Goal: Use online tool/utility: Utilize a website feature to perform a specific function

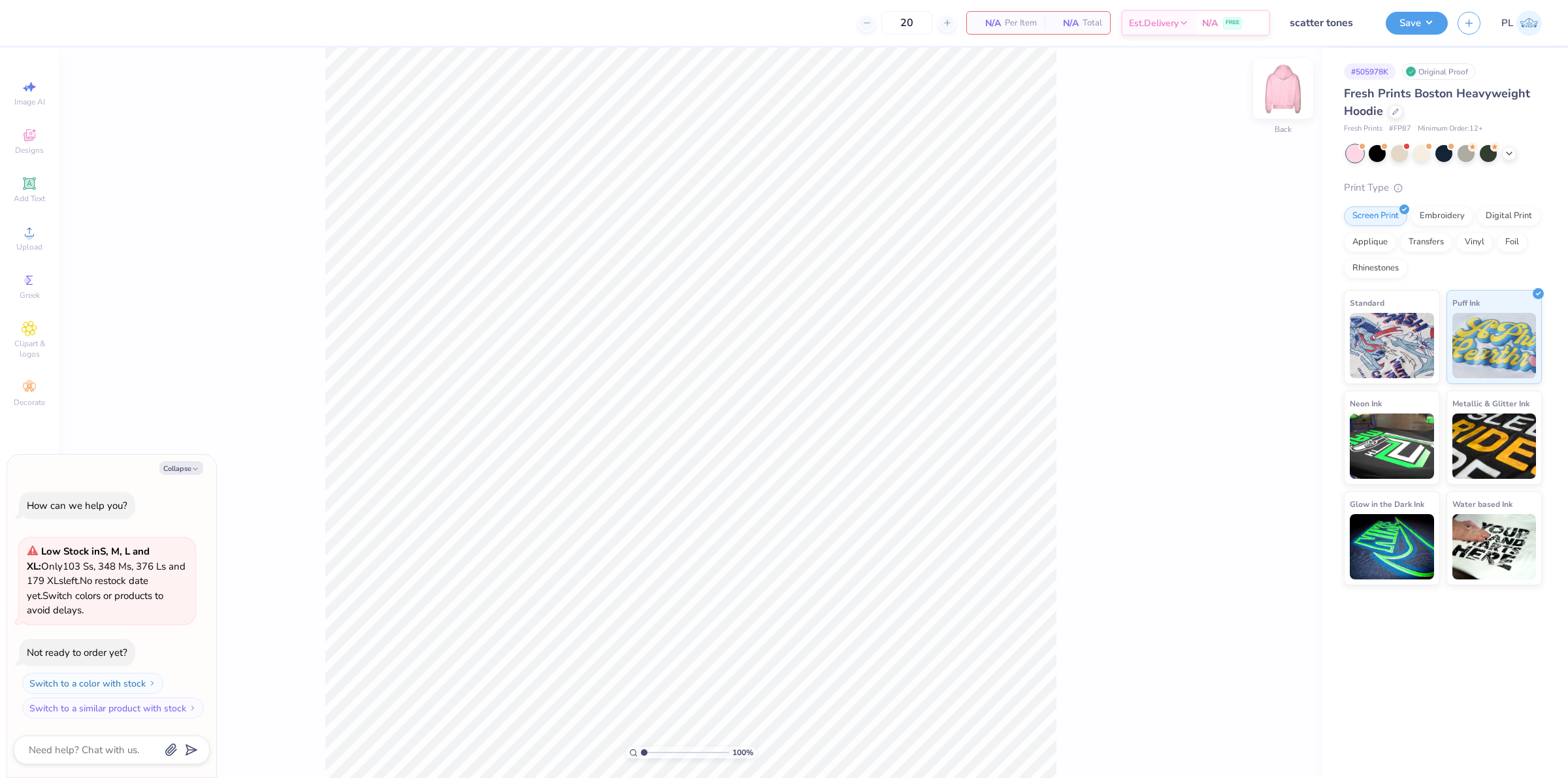
click at [1293, 68] on img at bounding box center [1283, 89] width 52 height 52
click at [21, 223] on div "Upload" at bounding box center [29, 238] width 46 height 38
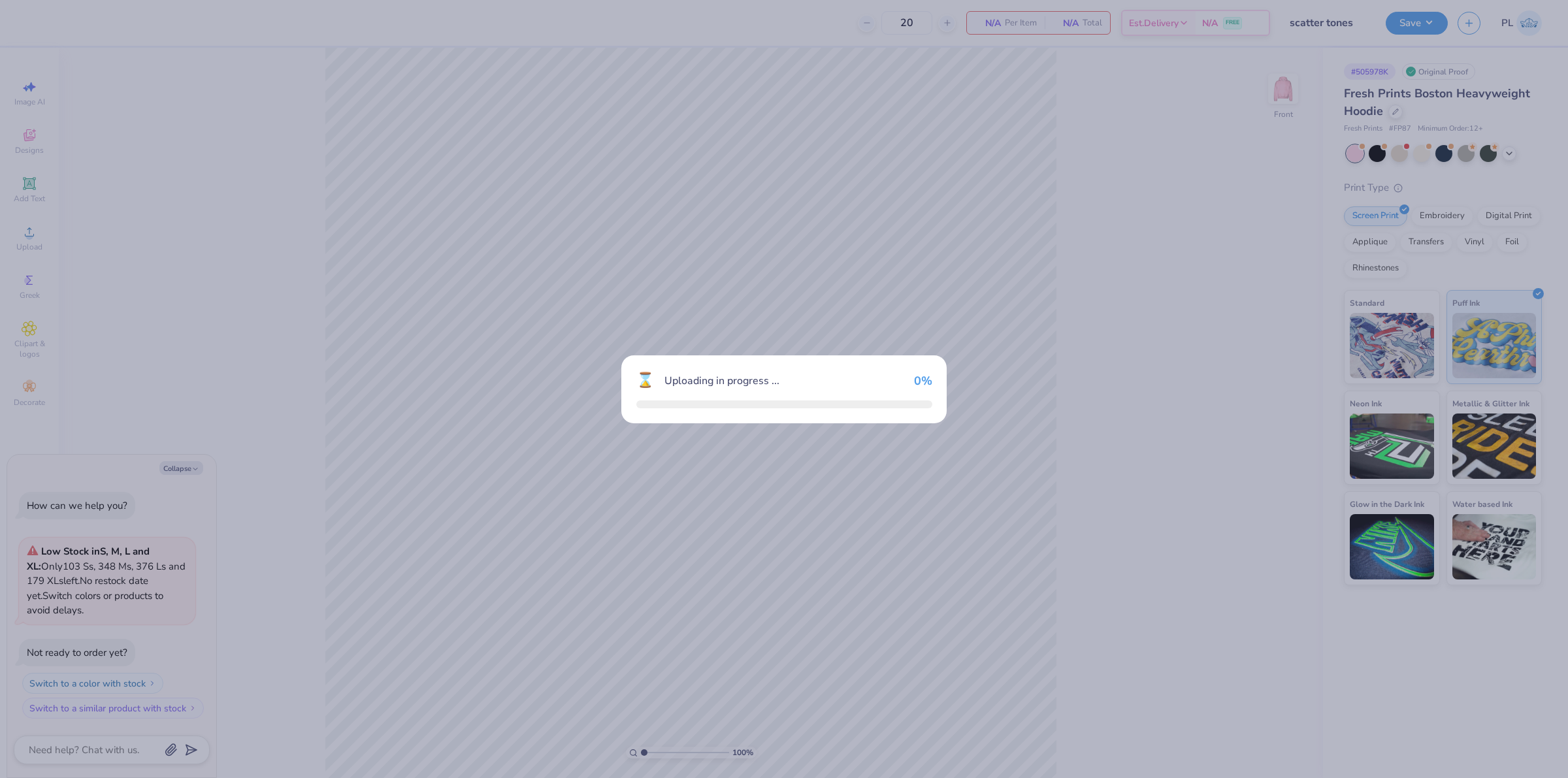
type textarea "x"
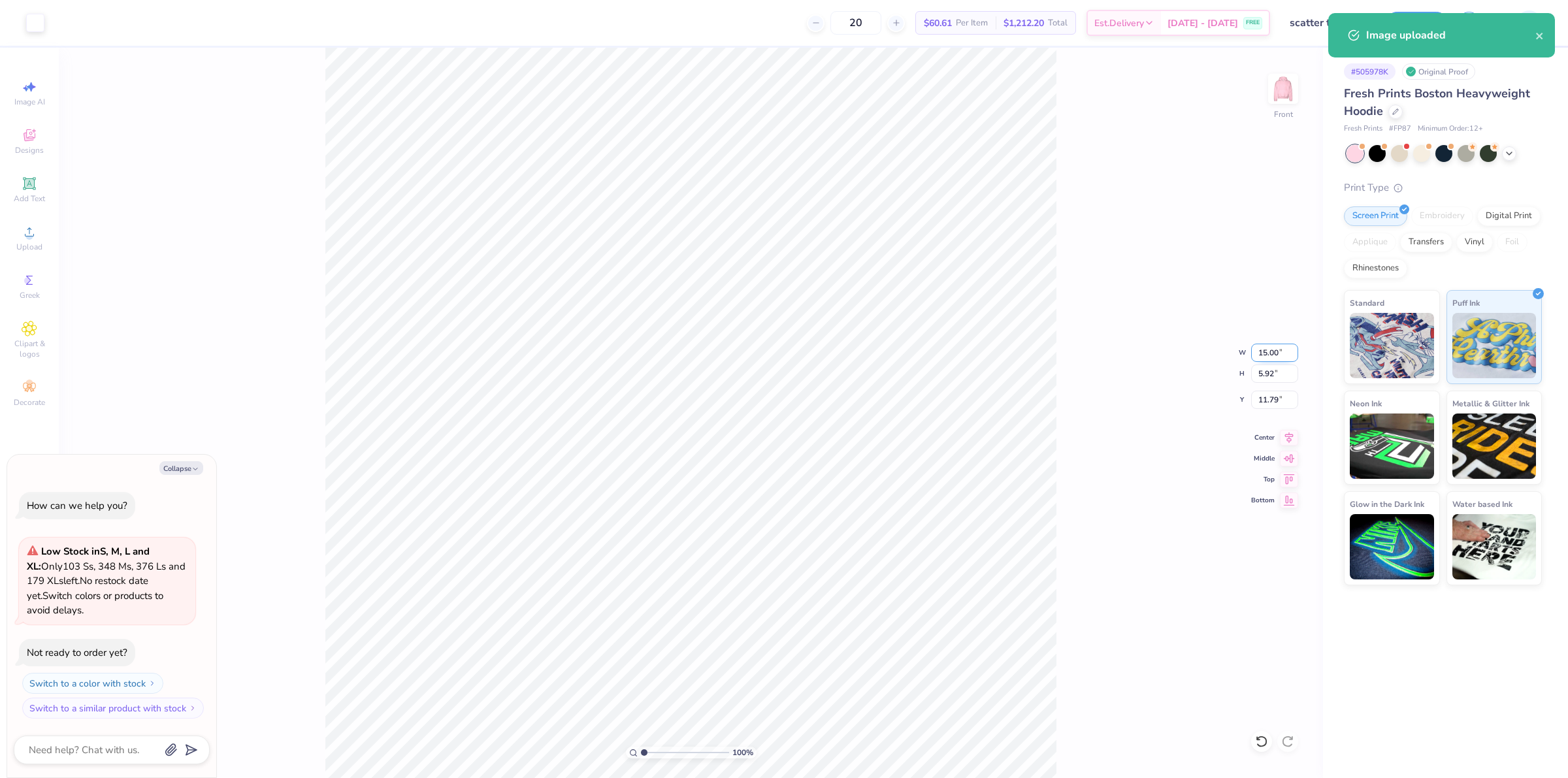
drag, startPoint x: 1282, startPoint y: 351, endPoint x: 1258, endPoint y: 351, distance: 24.0
click at [1258, 351] on input "15.00" at bounding box center [1275, 353] width 47 height 19
type input "12.5"
type textarea "x"
type input "12.50"
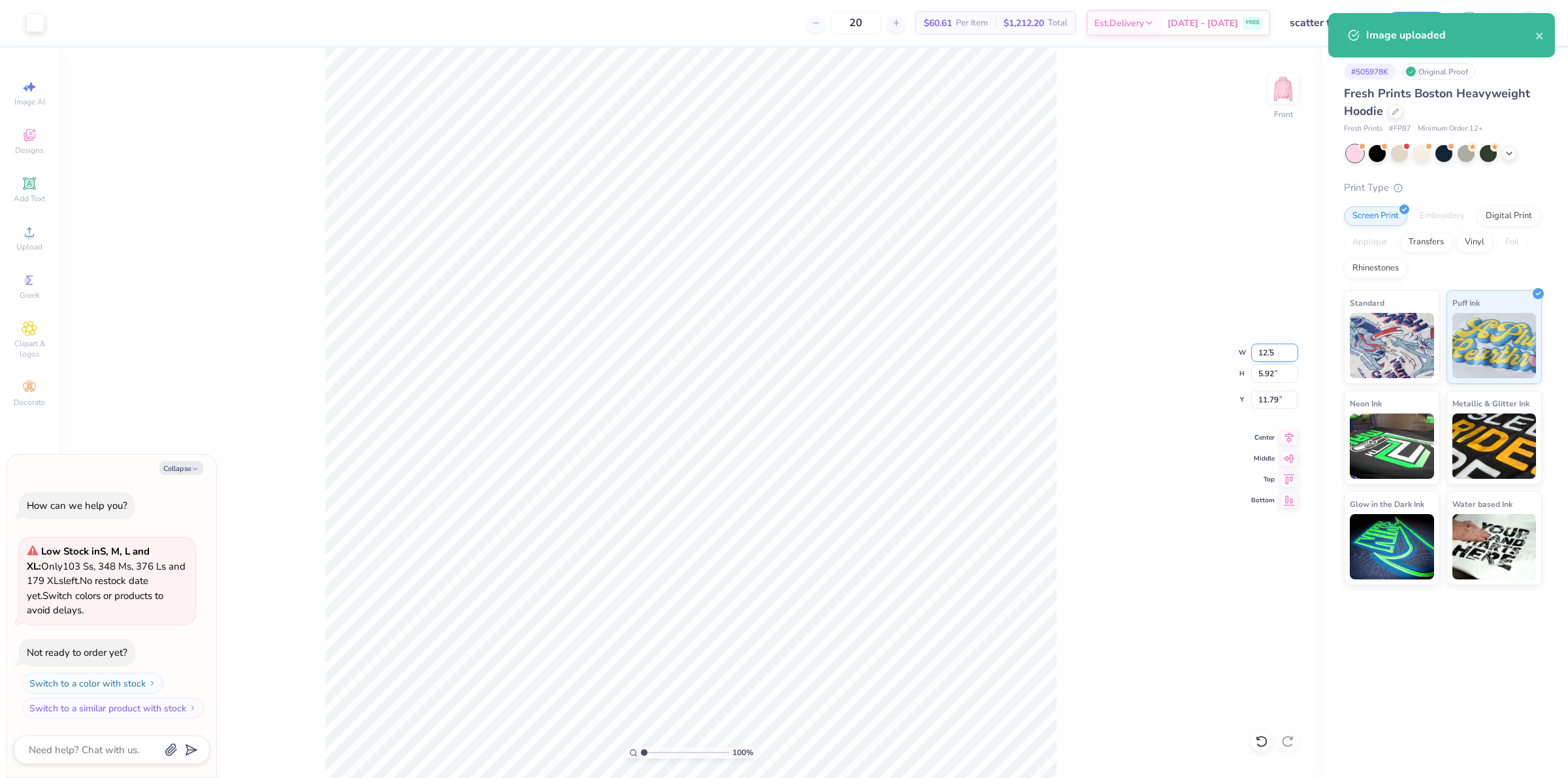
type input "4.94"
drag, startPoint x: 1256, startPoint y: 399, endPoint x: 1280, endPoint y: 400, distance: 24.0
click at [1280, 400] on input "12.28" at bounding box center [1275, 400] width 47 height 19
type input "6"
type textarea "x"
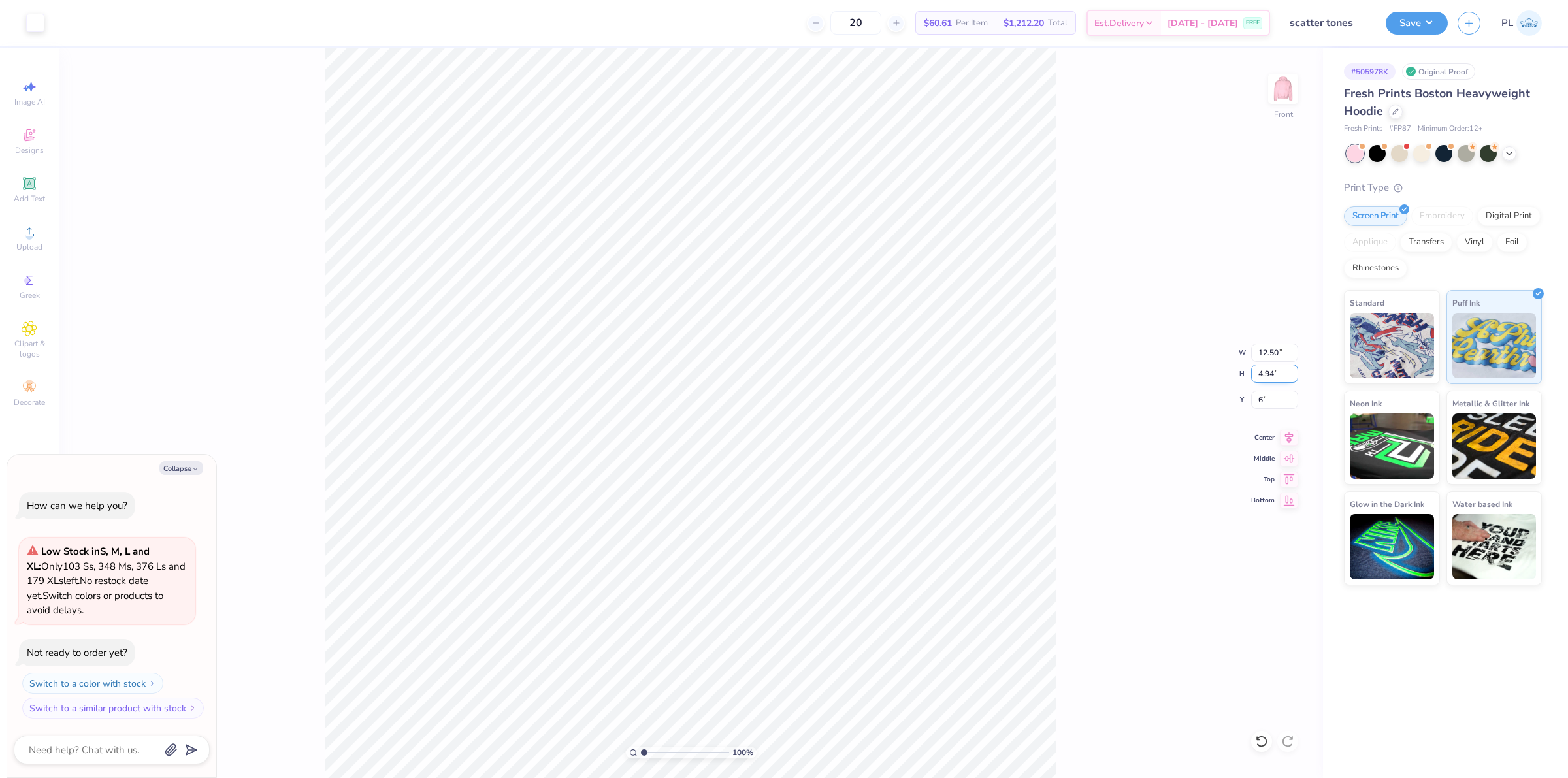
type input "6.00"
click at [1275, 374] on input "4.94" at bounding box center [1275, 374] width 47 height 19
click at [1412, 24] on button "Save" at bounding box center [1416, 21] width 62 height 22
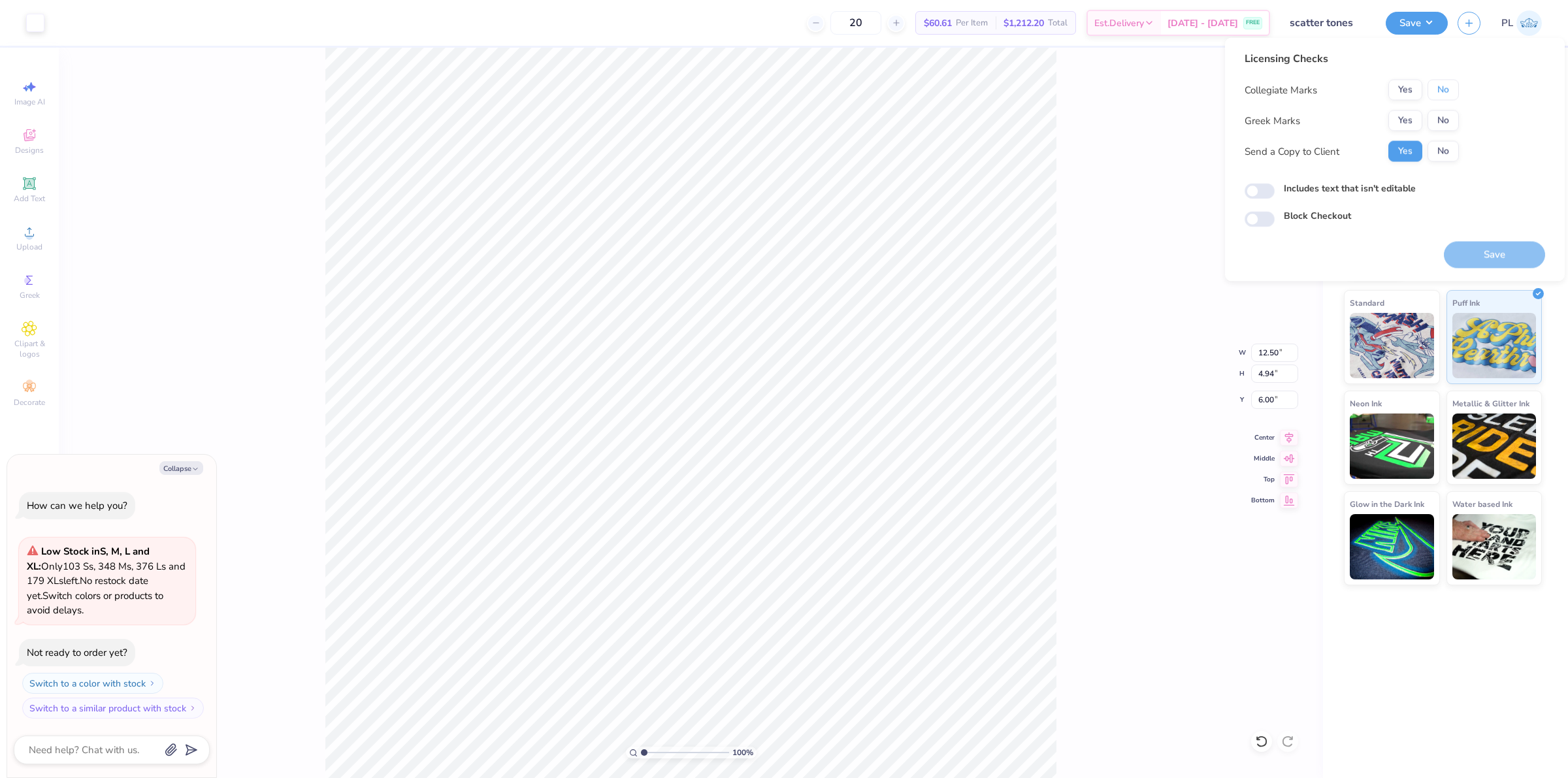
click at [1454, 85] on button "No" at bounding box center [1442, 90] width 31 height 21
click at [1442, 122] on button "No" at bounding box center [1442, 121] width 31 height 21
type textarea "x"
click at [1380, 184] on label "Includes text that isn't editable" at bounding box center [1350, 188] width 132 height 14
click at [1275, 184] on input "Includes text that isn't editable" at bounding box center [1260, 191] width 30 height 16
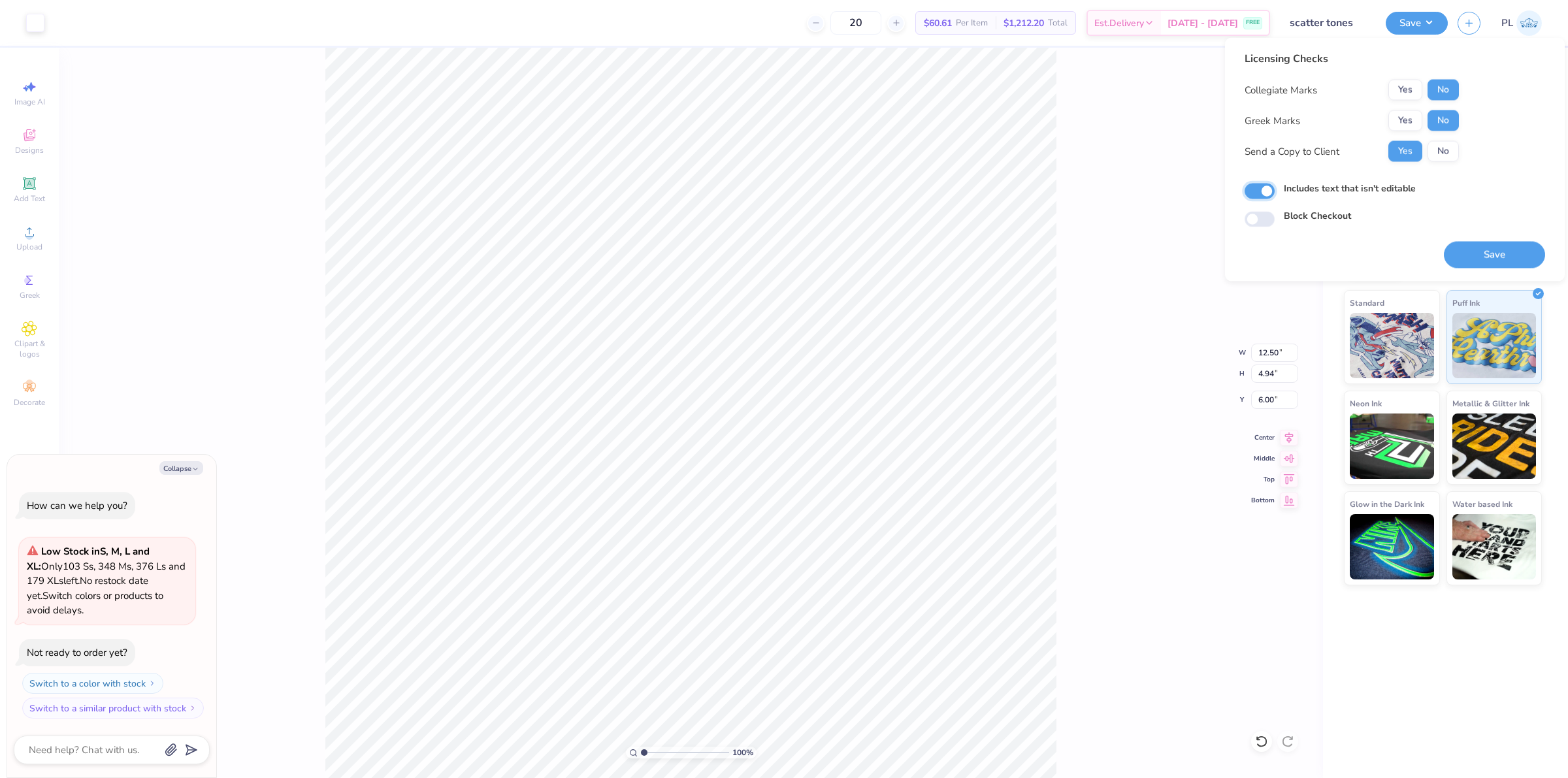
checkbox input "true"
click at [1474, 256] on button "Save" at bounding box center [1494, 255] width 101 height 27
type textarea "x"
